Goal: Transaction & Acquisition: Download file/media

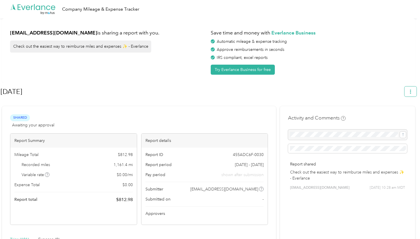
click at [410, 92] on button "button" at bounding box center [411, 92] width 12 height 10
click at [354, 91] on h1 "[DATE]" at bounding box center [201, 92] width 400 height 14
click at [391, 116] on span "Download" at bounding box center [397, 119] width 19 height 6
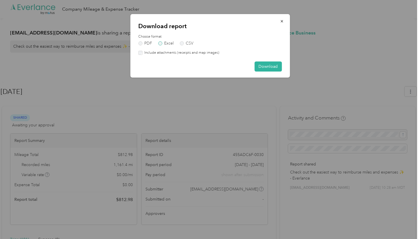
click at [165, 44] on label "Excel" at bounding box center [166, 43] width 16 height 4
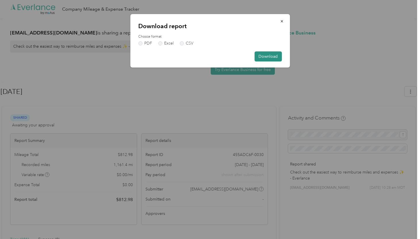
click at [269, 59] on button "Download" at bounding box center [268, 57] width 27 height 10
